Goal: Information Seeking & Learning: Learn about a topic

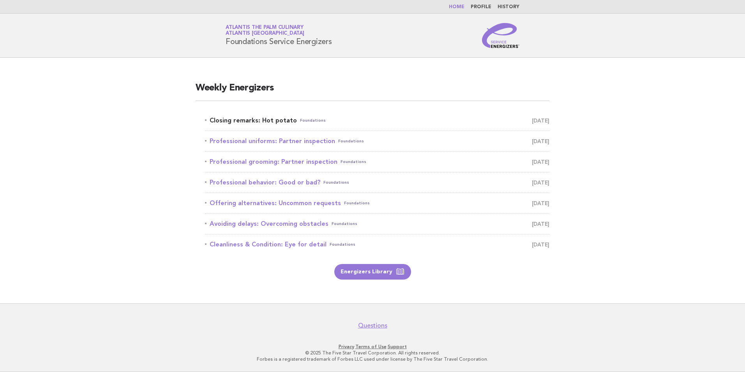
click at [270, 120] on link "Closing remarks: Hot potato Foundations September 30" at bounding box center [377, 120] width 344 height 11
